Goal: Information Seeking & Learning: Learn about a topic

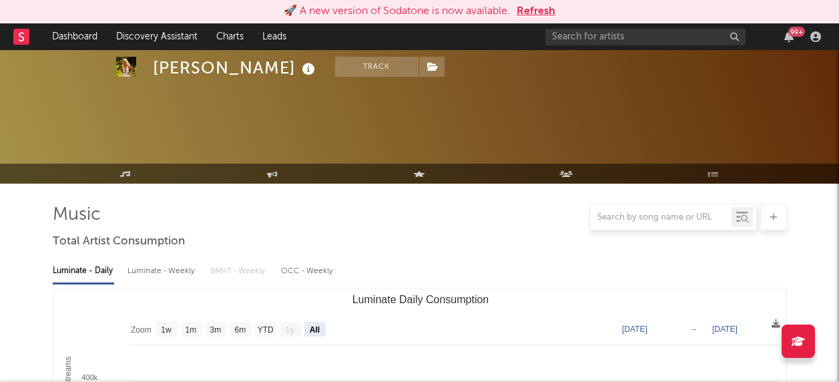
select select "All"
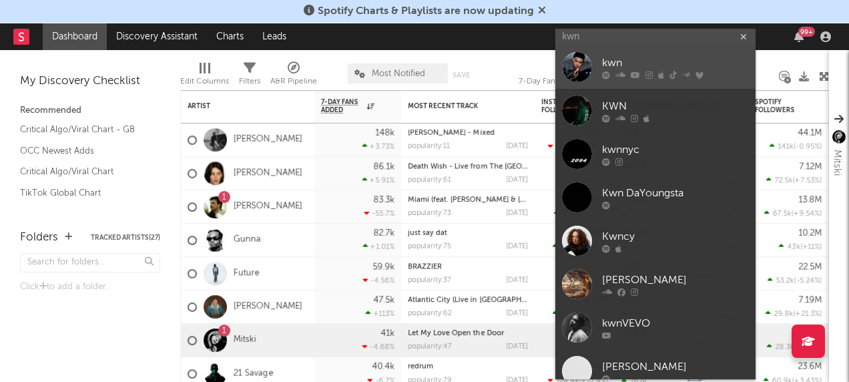
type input "kwn"
click at [577, 69] on div at bounding box center [577, 67] width 30 height 30
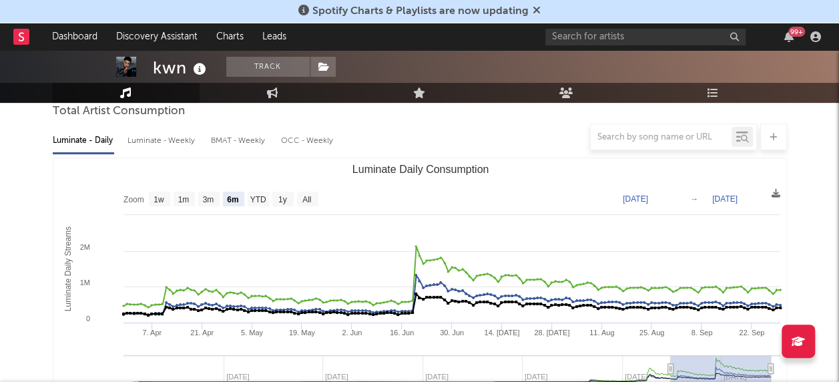
scroll to position [131, 0]
click at [303, 202] on text "All" at bounding box center [306, 198] width 9 height 9
select select "All"
type input "2022-07-17"
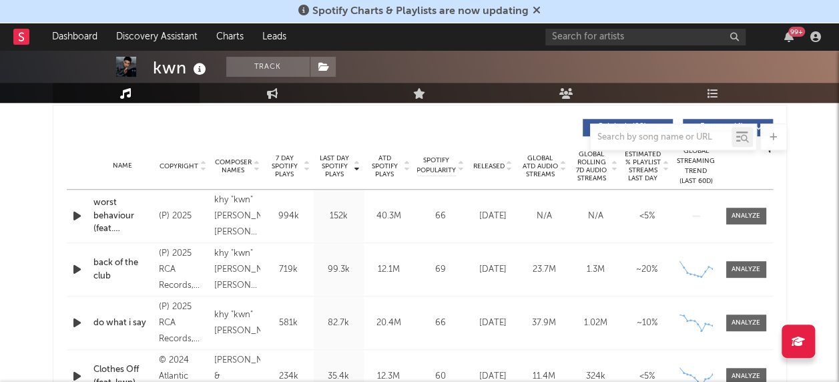
scroll to position [513, 0]
